Goal: Information Seeking & Learning: Learn about a topic

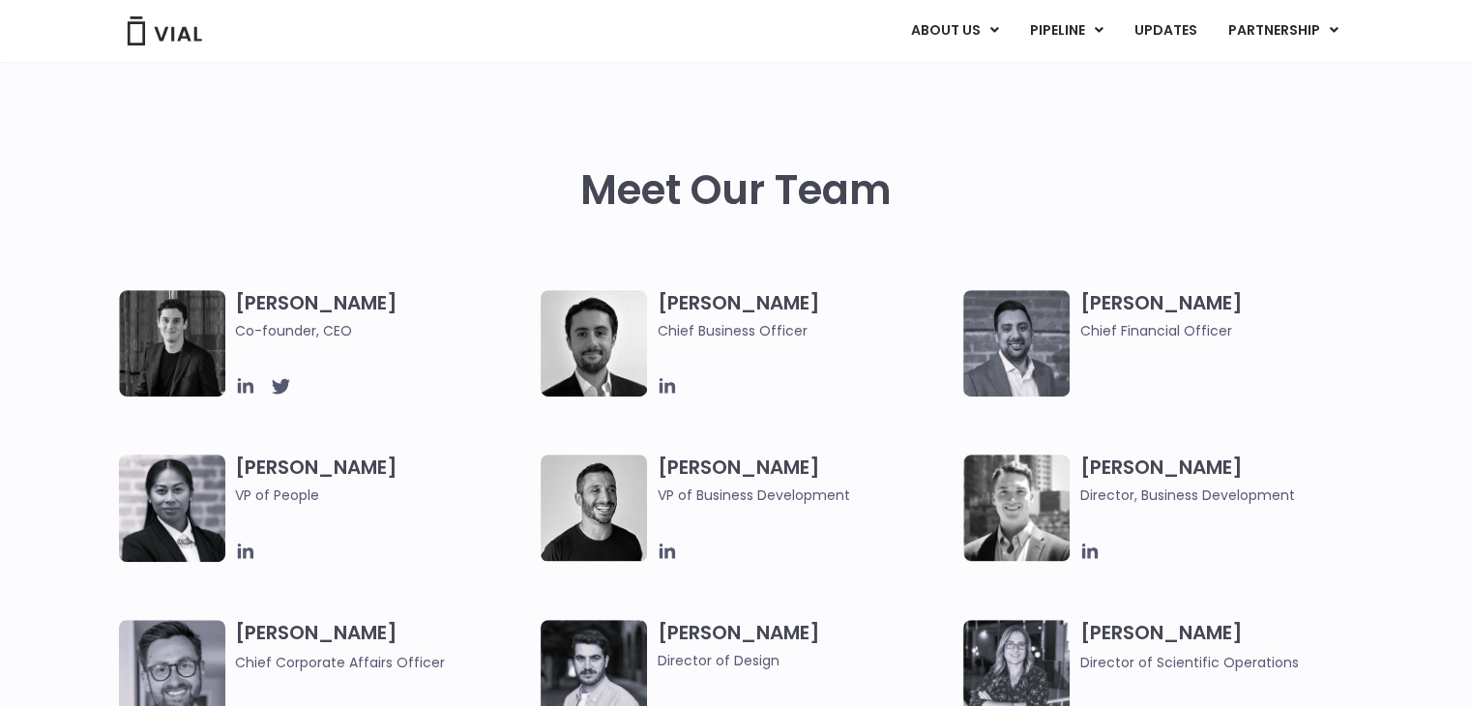
scroll to position [870, 0]
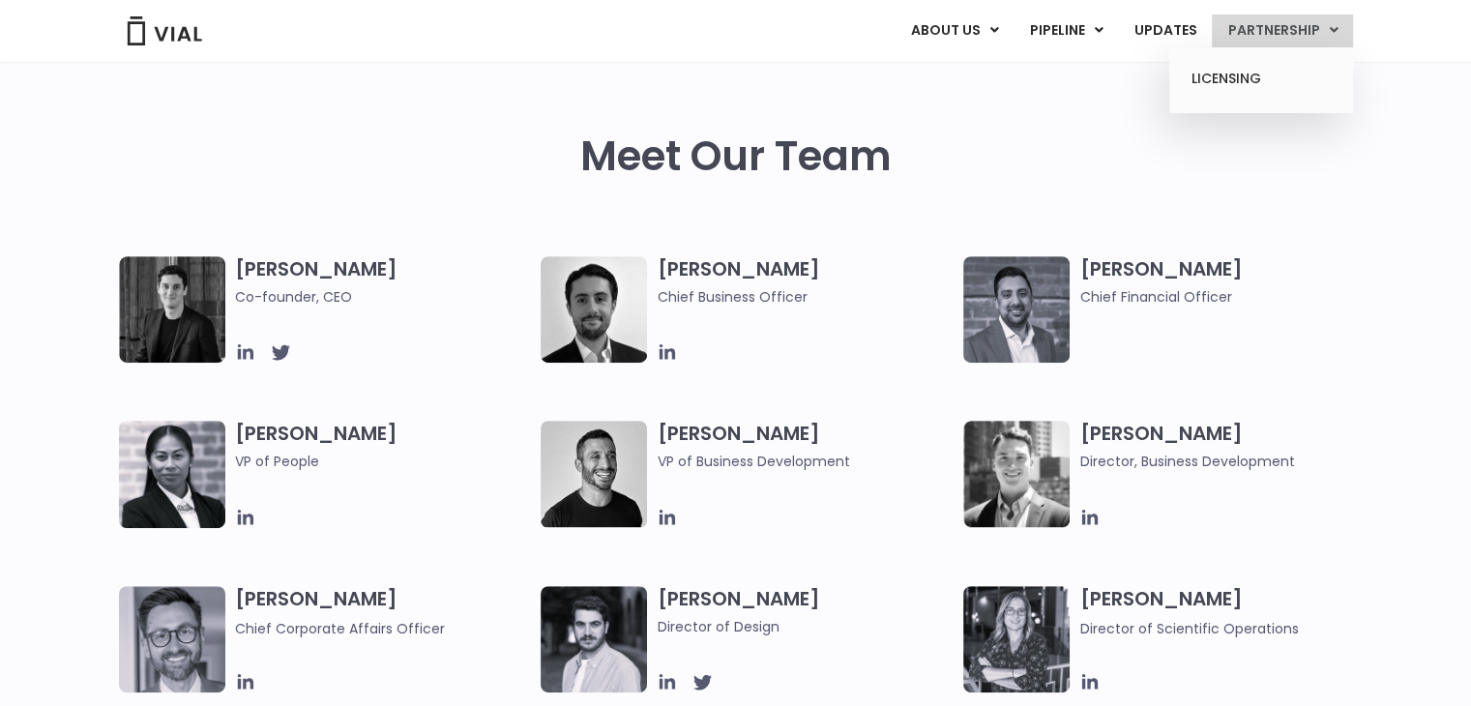
click at [1258, 28] on link "PARTNERSHIP" at bounding box center [1282, 31] width 141 height 33
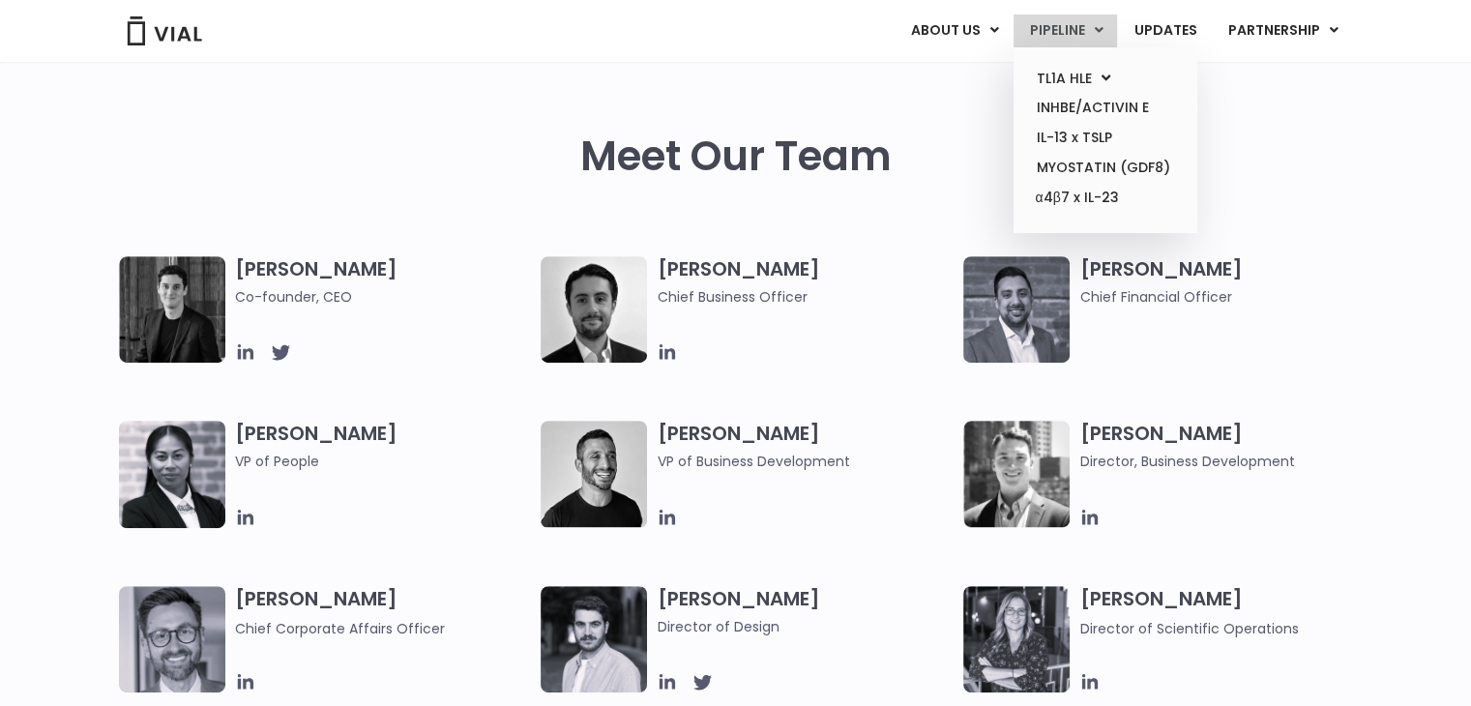
click at [1068, 37] on link "PIPELINE" at bounding box center [1064, 31] width 103 height 33
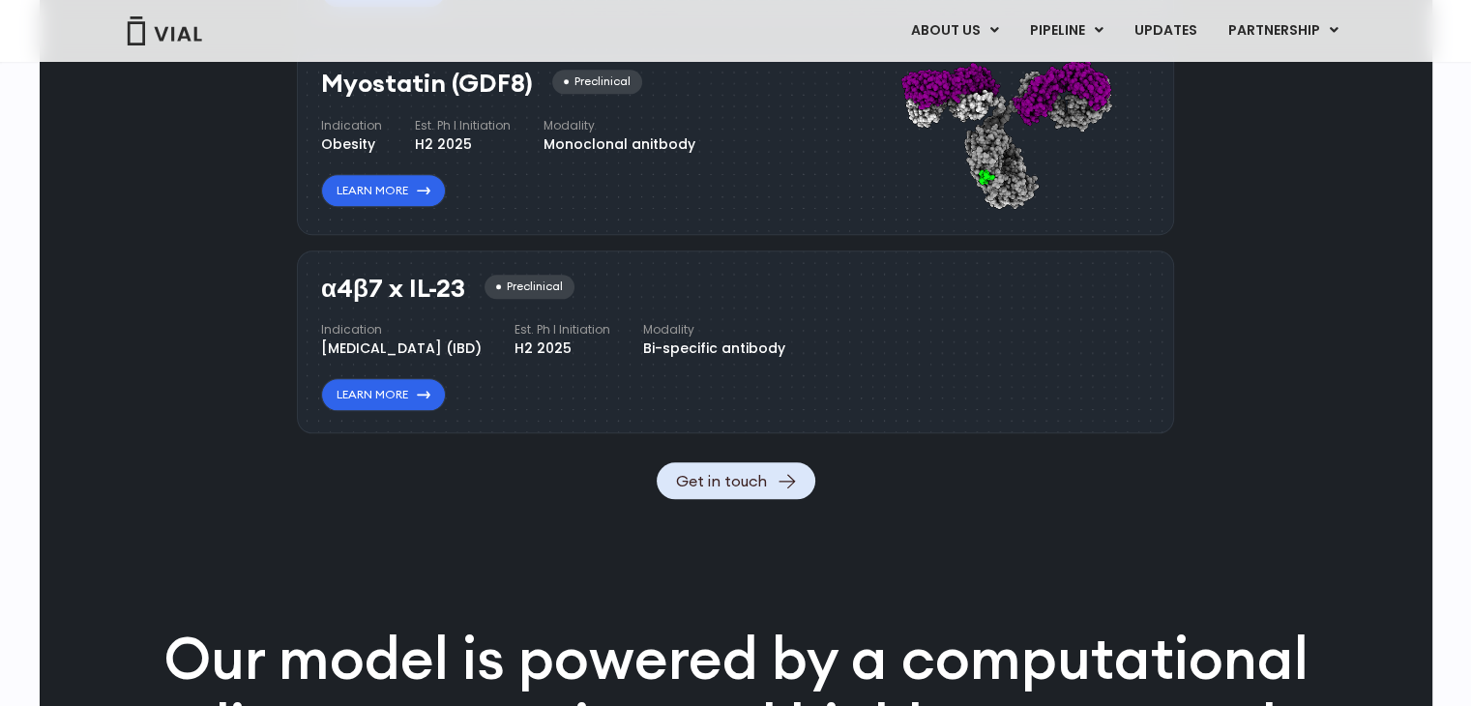
scroll to position [2039, 0]
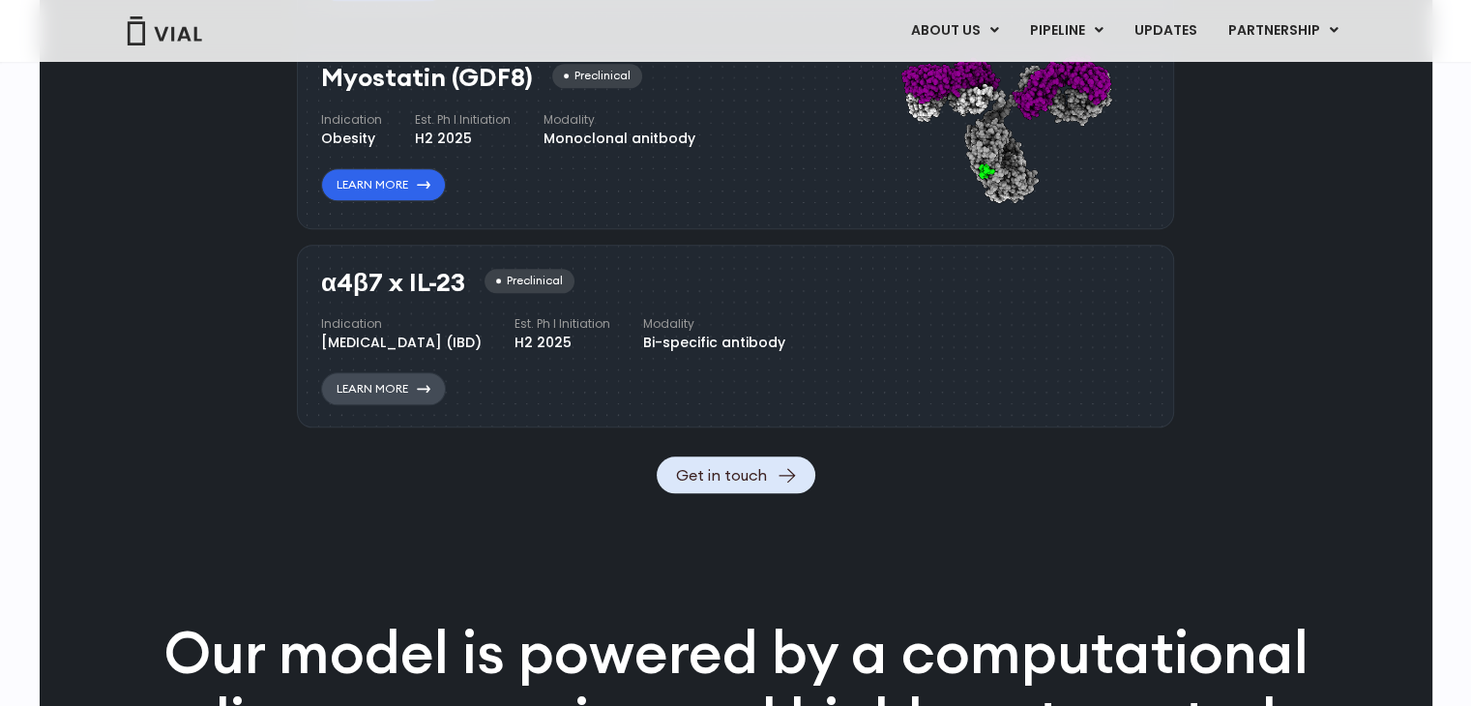
click at [380, 405] on link "Learn More" at bounding box center [383, 388] width 125 height 33
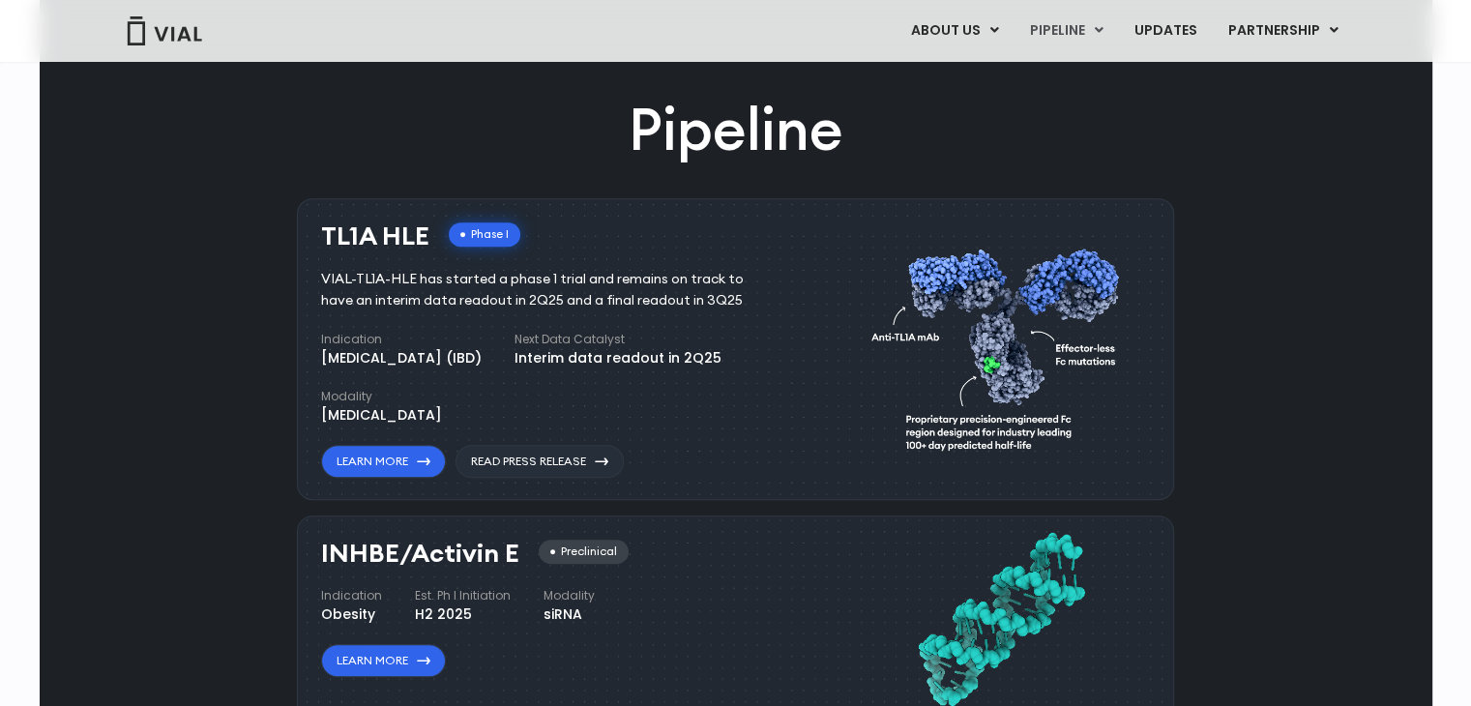
scroll to position [975, 0]
